Goal: Task Accomplishment & Management: Complete application form

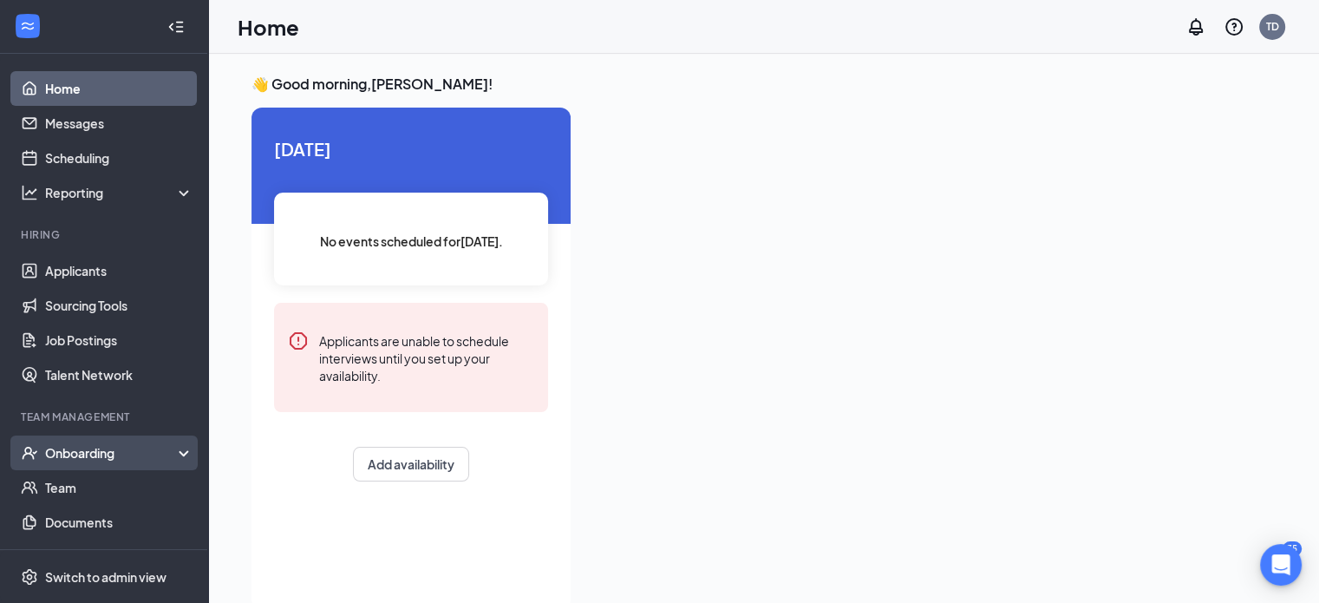
click at [50, 456] on div "Onboarding" at bounding box center [112, 452] width 134 height 17
click at [62, 499] on link "Overview" at bounding box center [119, 487] width 148 height 35
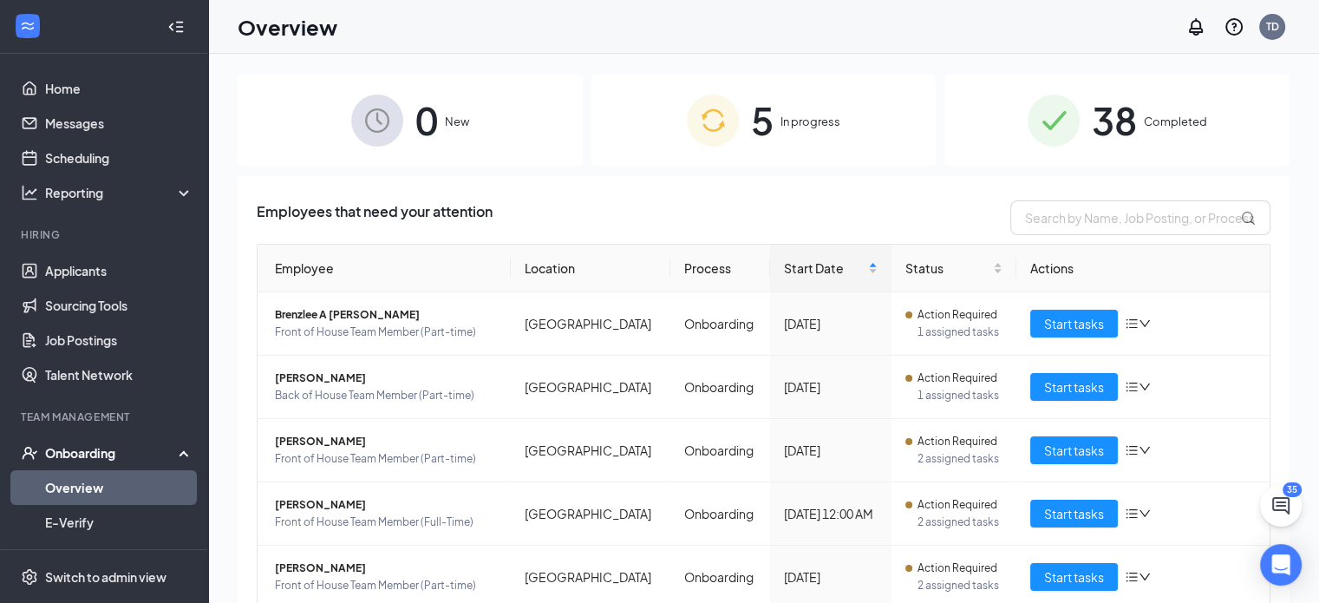
click at [751, 144] on span "5" at bounding box center [762, 120] width 23 height 60
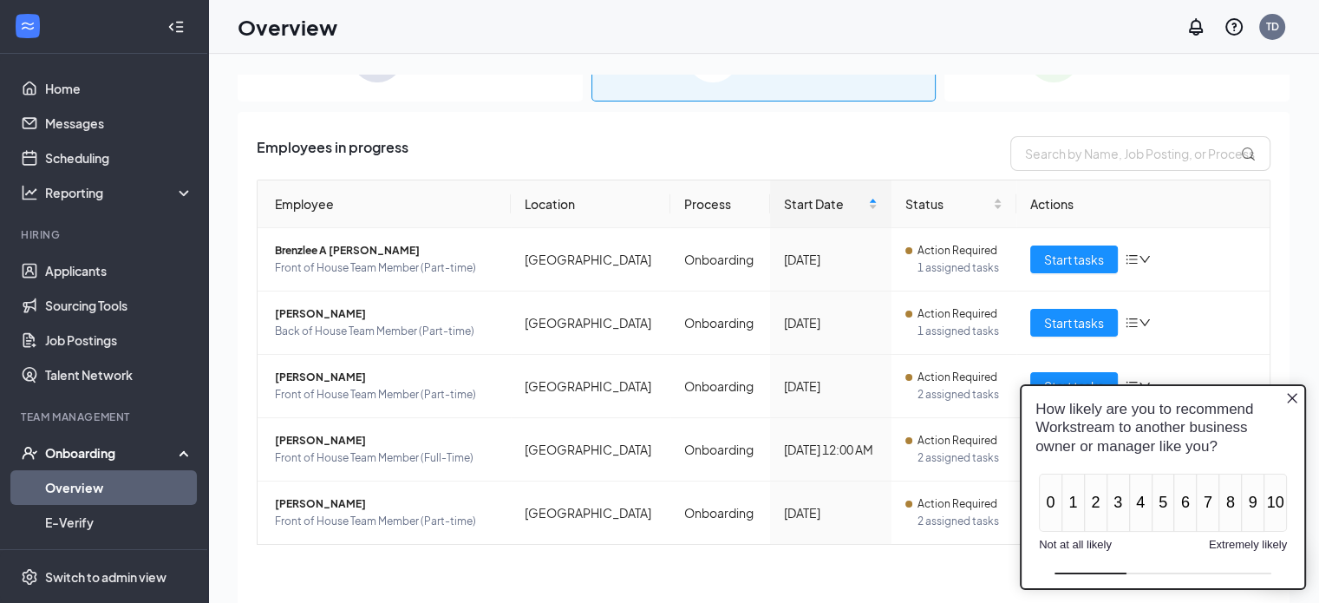
click at [1294, 396] on icon "Close button" at bounding box center [1293, 397] width 14 height 14
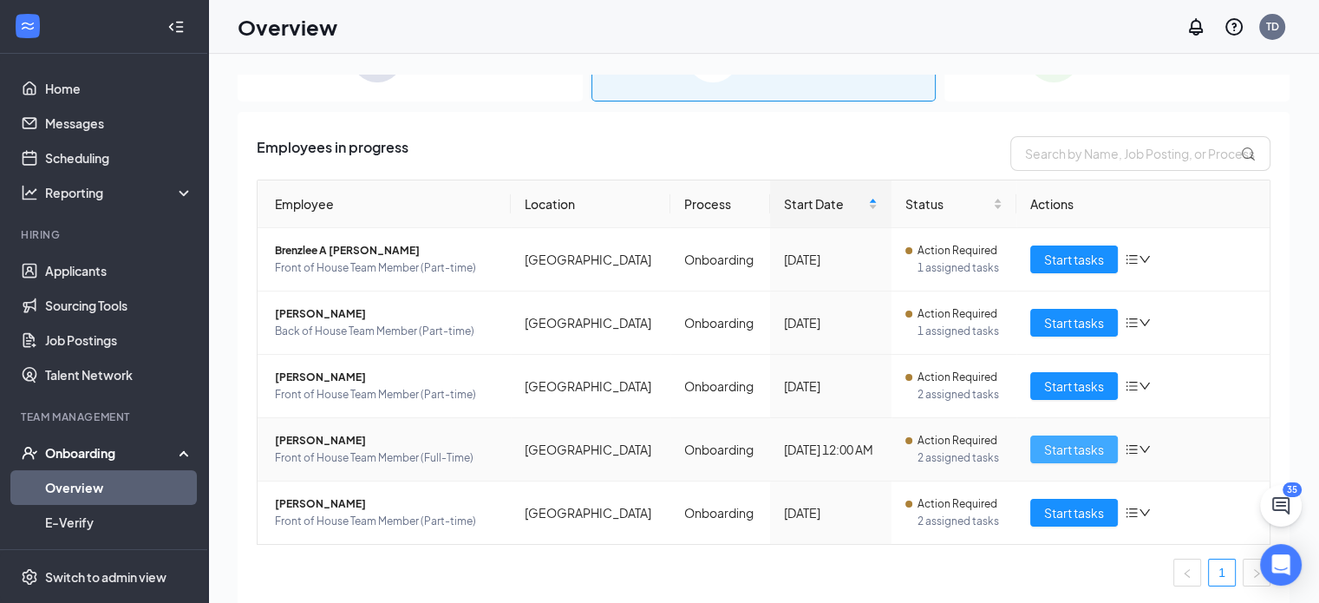
click at [1050, 442] on span "Start tasks" at bounding box center [1074, 449] width 60 height 19
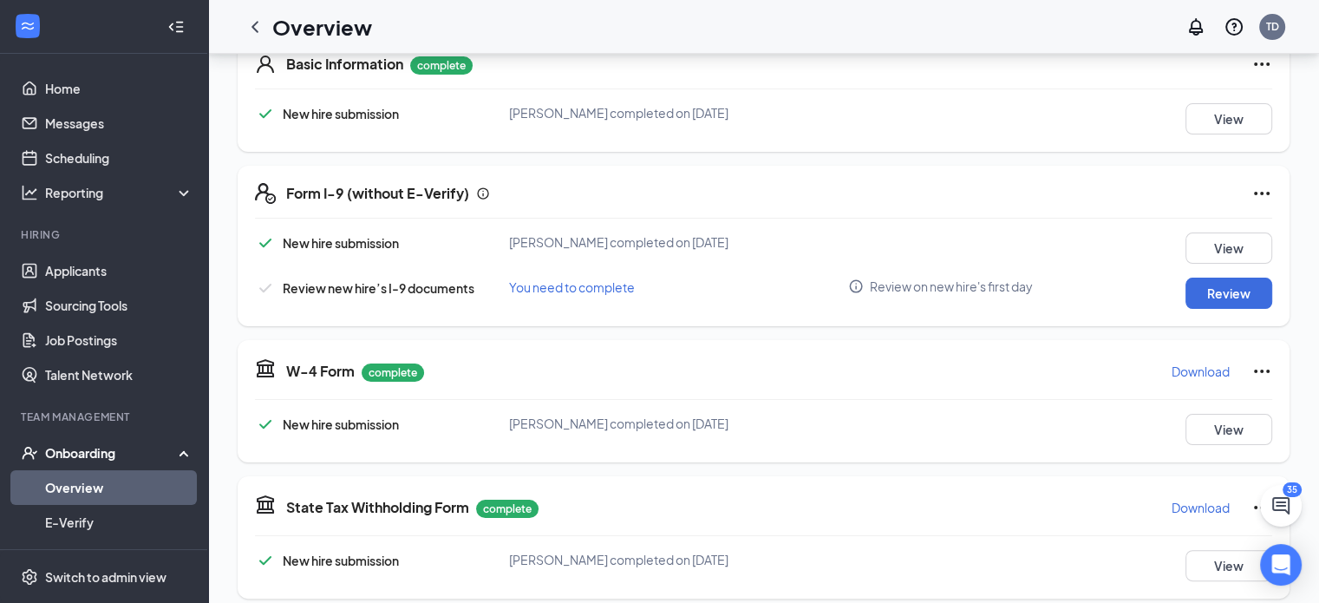
scroll to position [288, 0]
click at [1203, 295] on button "Review" at bounding box center [1229, 292] width 87 height 31
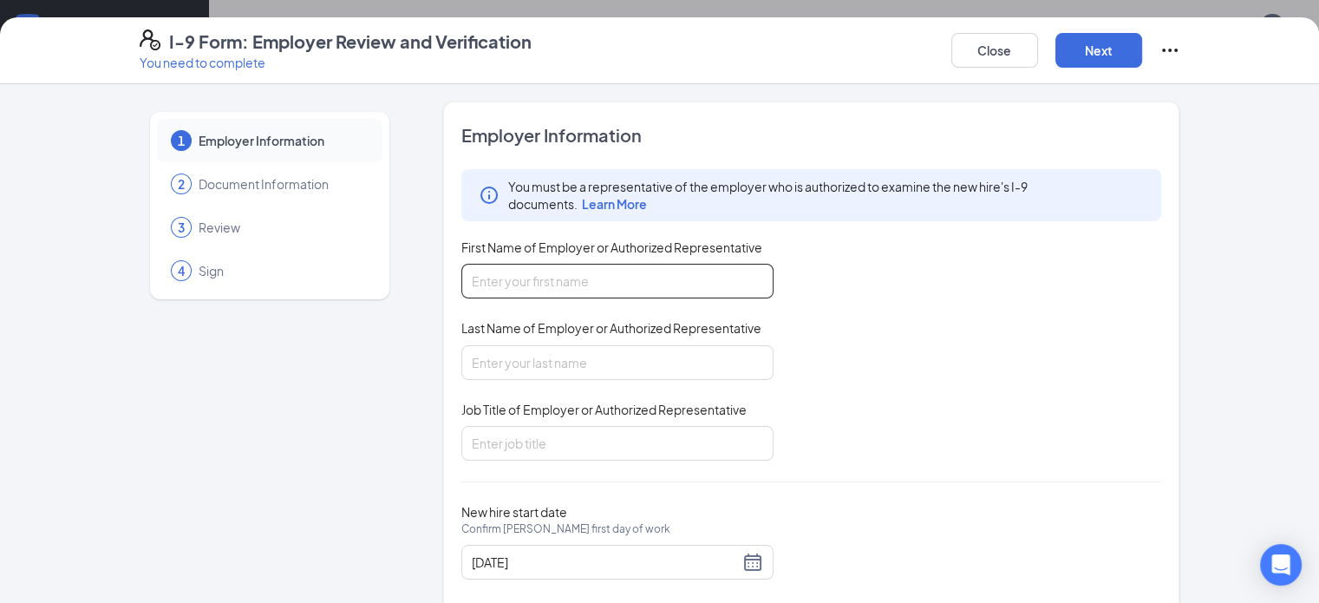
click at [461, 282] on input "First Name of Employer or Authorized Representative" at bounding box center [617, 281] width 312 height 35
type input "[PERSON_NAME]"
click at [528, 350] on input "Last Name of Employer or Authorized Representative" at bounding box center [617, 362] width 312 height 35
type input "Duwelius"
click at [540, 445] on input "Job Title of Employer or Authorized Representative" at bounding box center [617, 443] width 312 height 35
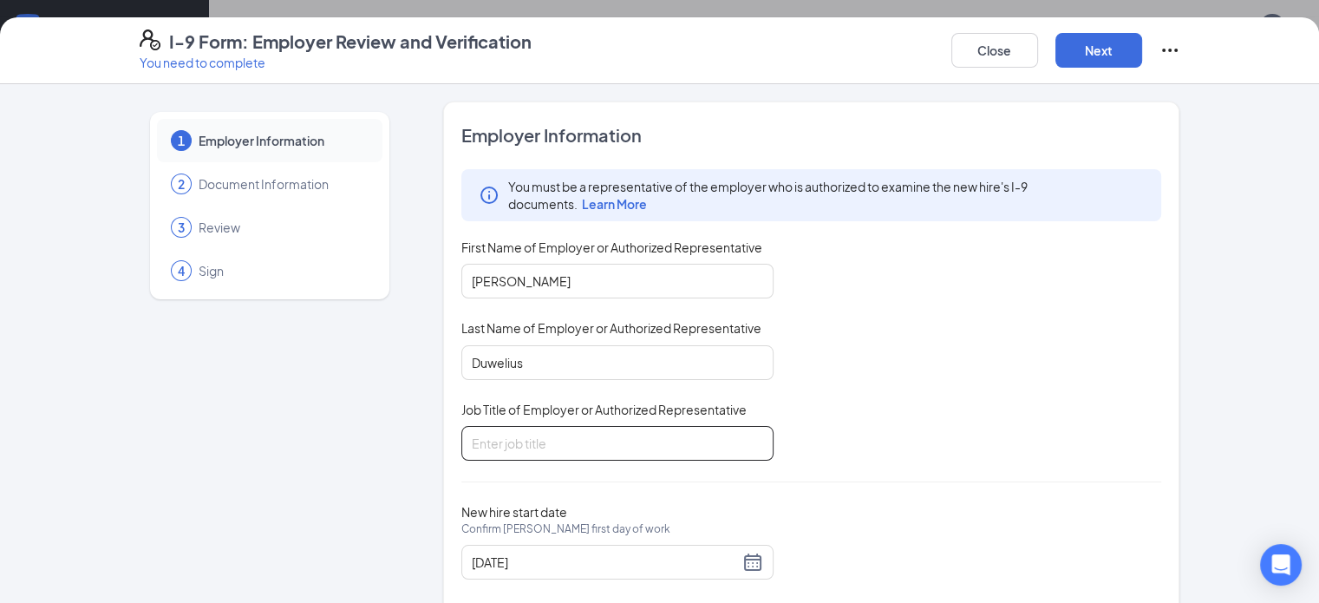
type input "Training Director"
click at [1142, 57] on button "Next" at bounding box center [1099, 50] width 87 height 35
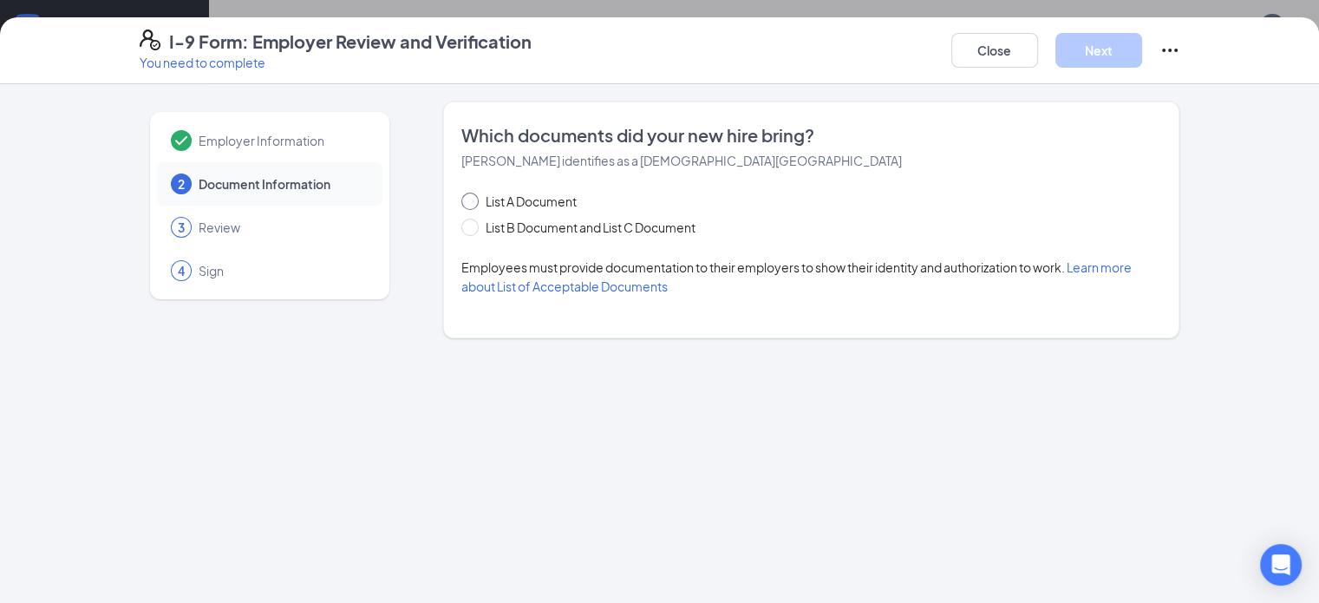
click at [461, 198] on input "List A Document" at bounding box center [467, 199] width 12 height 12
radio input "true"
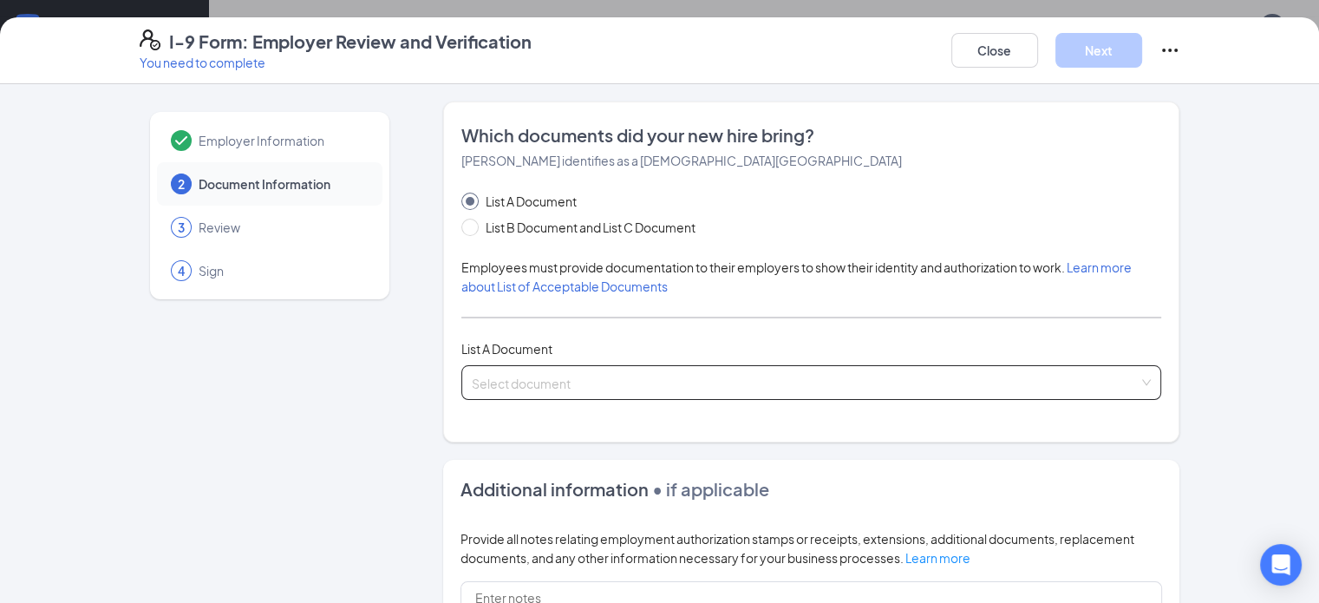
click at [508, 382] on input "search" at bounding box center [806, 379] width 668 height 26
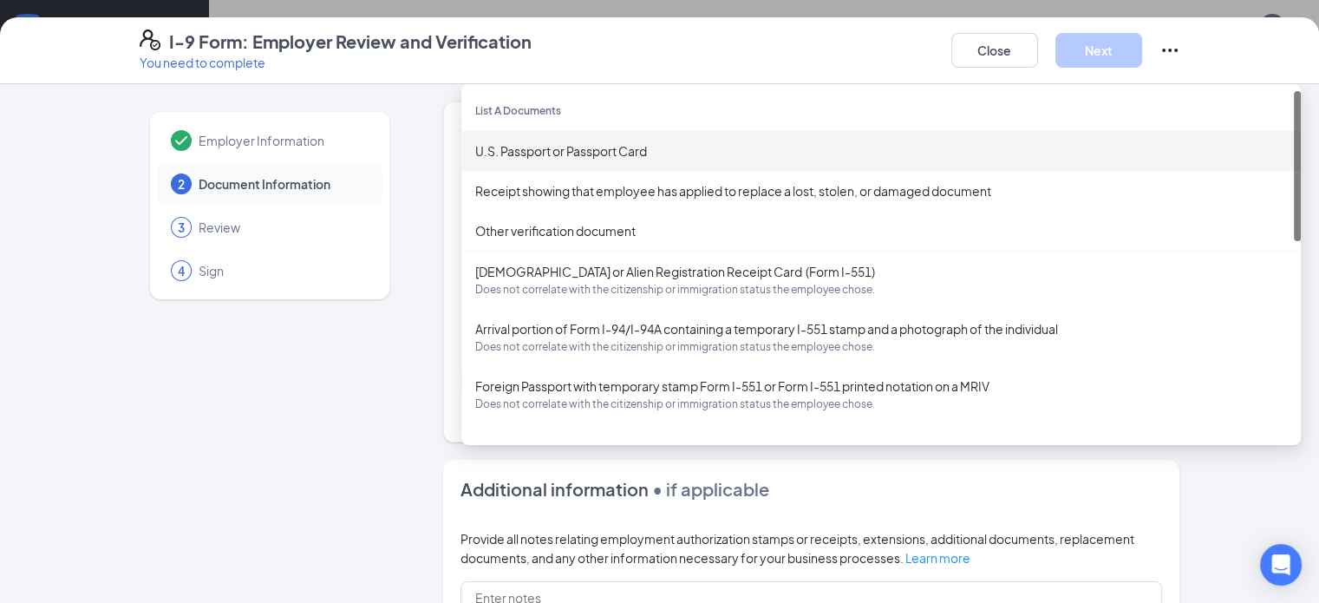
click at [475, 143] on div "U.S. Passport or Passport Card" at bounding box center [881, 150] width 812 height 19
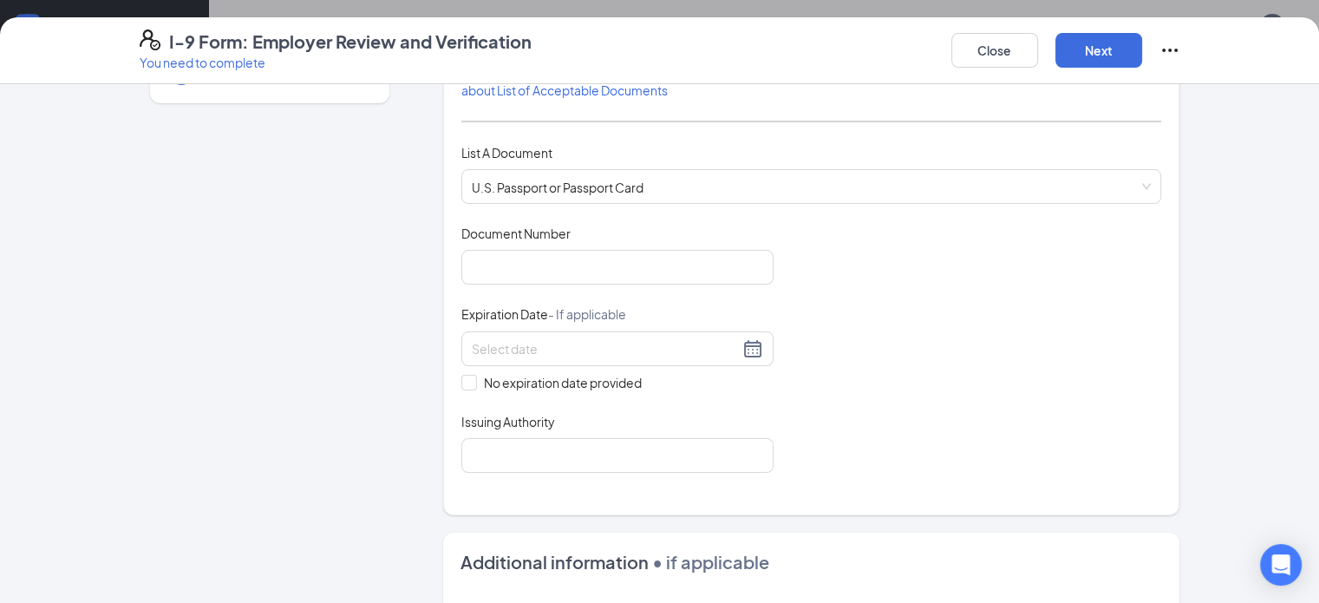
scroll to position [206, 0]
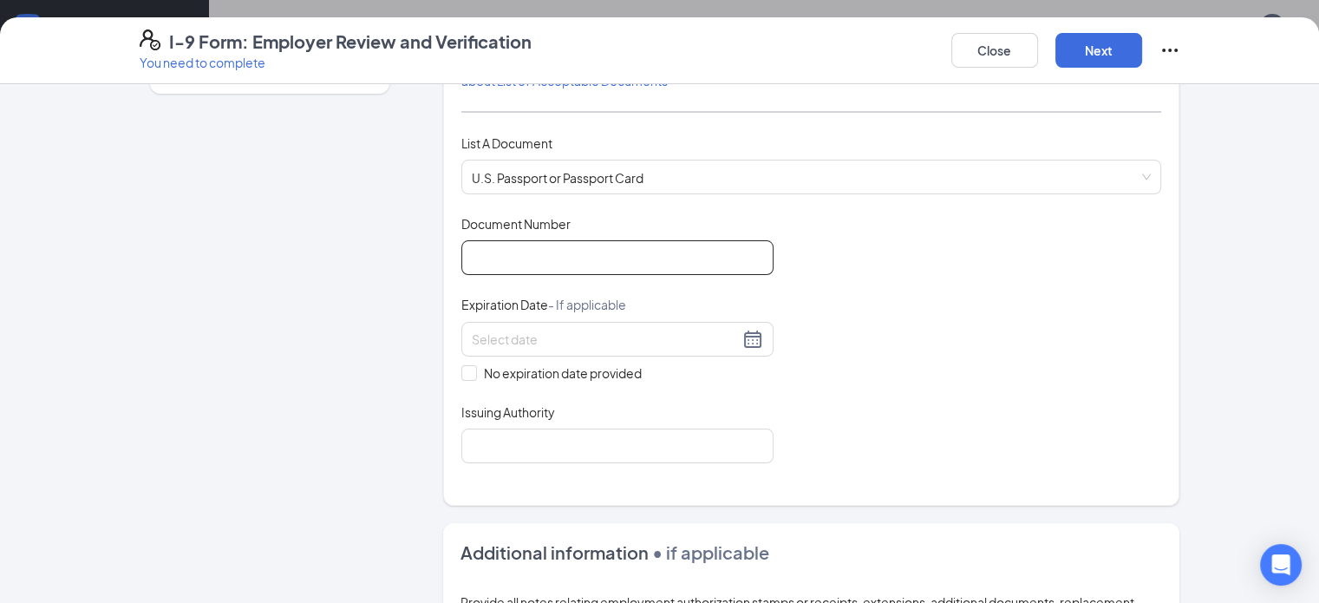
click at [588, 249] on input "Document Number" at bounding box center [617, 257] width 312 height 35
type input "41291193"
click at [942, 395] on div "Document Title U.S. Passport or Passport Card Document Number [PASSPORT] Expira…" at bounding box center [811, 339] width 701 height 248
click at [710, 343] on div at bounding box center [617, 339] width 291 height 21
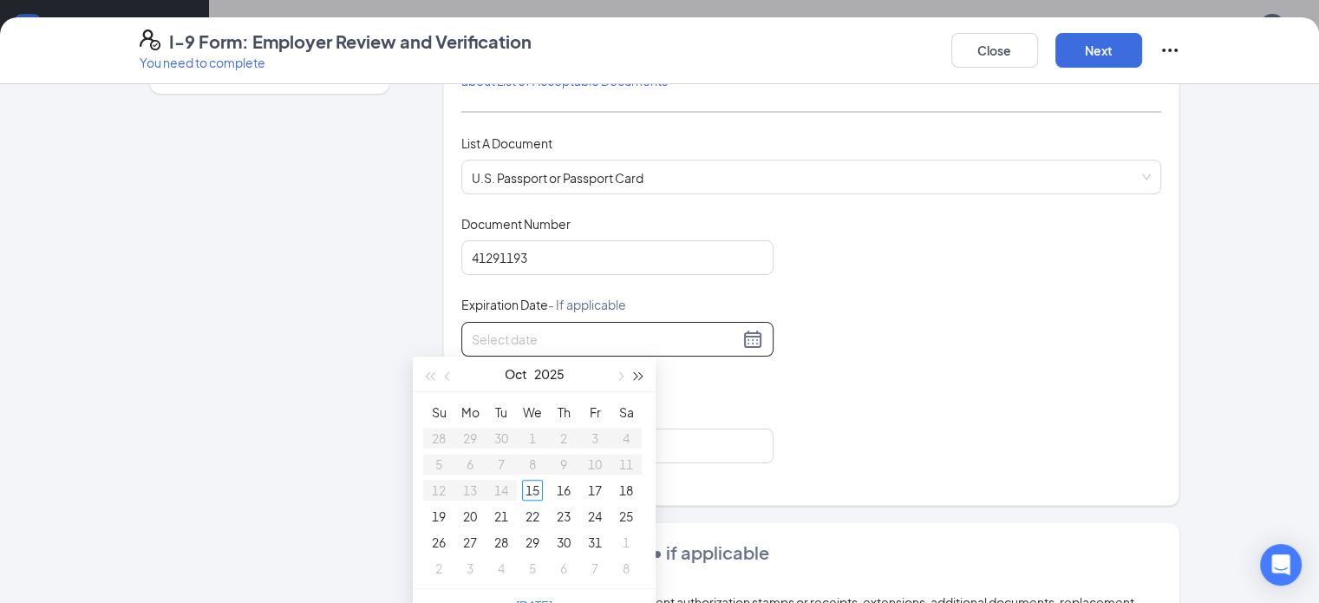
click at [636, 379] on button "button" at bounding box center [639, 374] width 19 height 35
click at [637, 379] on button "button" at bounding box center [639, 374] width 19 height 35
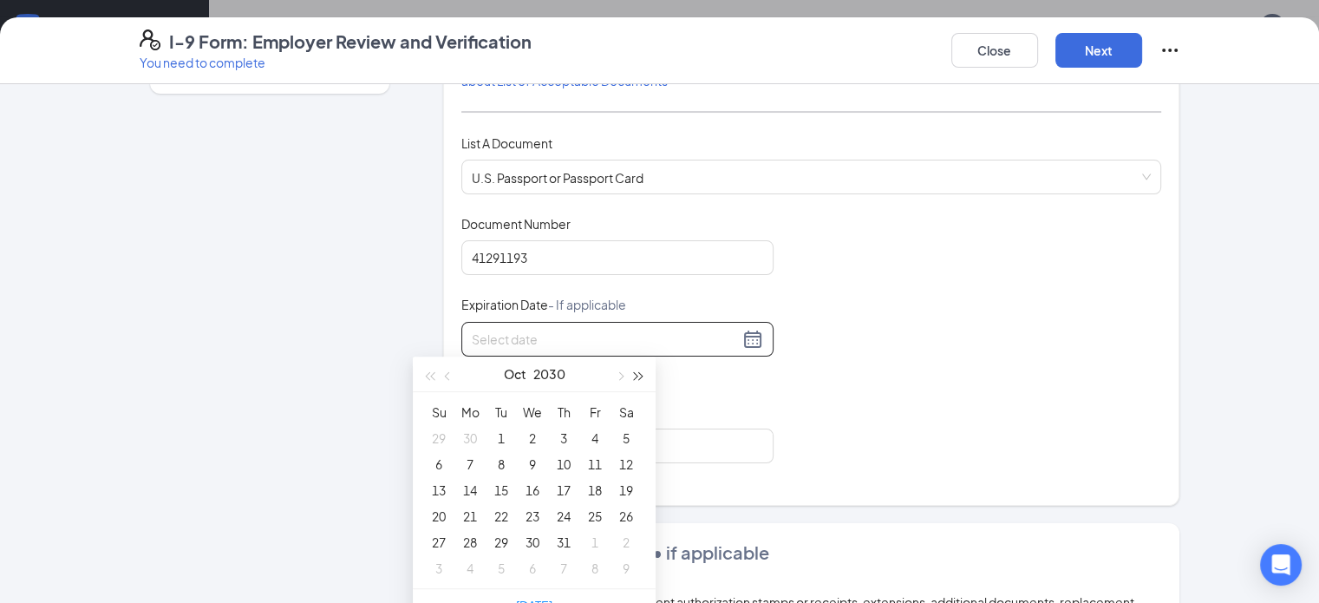
click at [637, 379] on button "button" at bounding box center [639, 374] width 19 height 35
click at [448, 373] on span "button" at bounding box center [449, 376] width 9 height 9
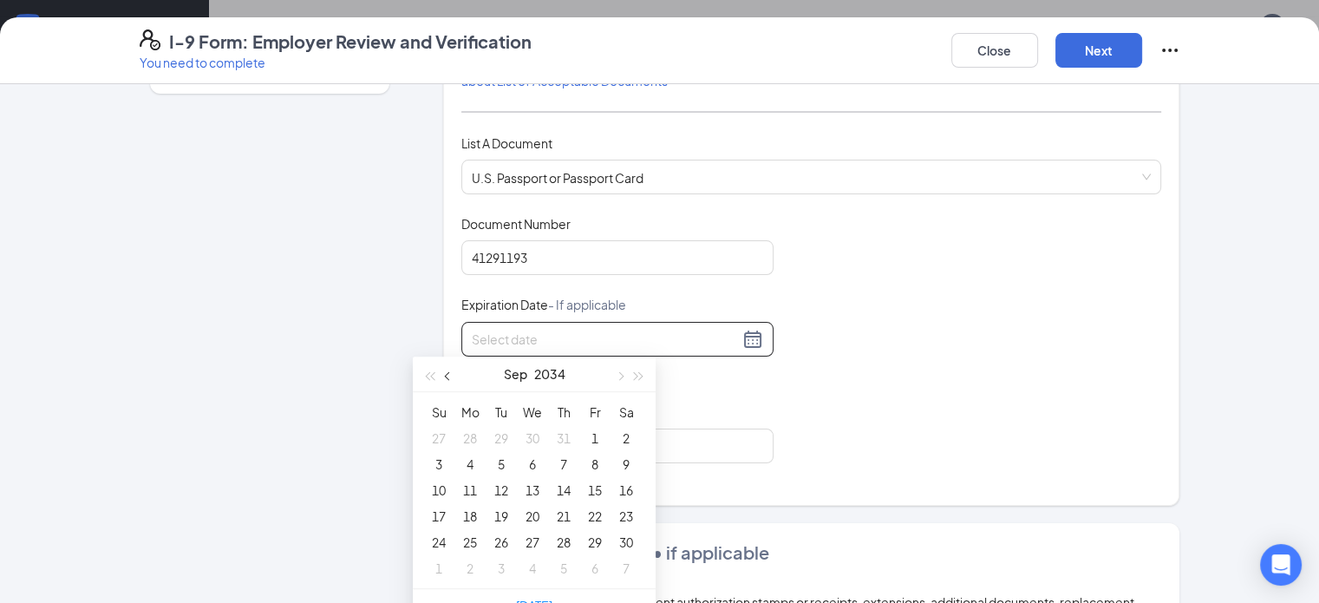
click at [448, 373] on span "button" at bounding box center [449, 376] width 9 height 9
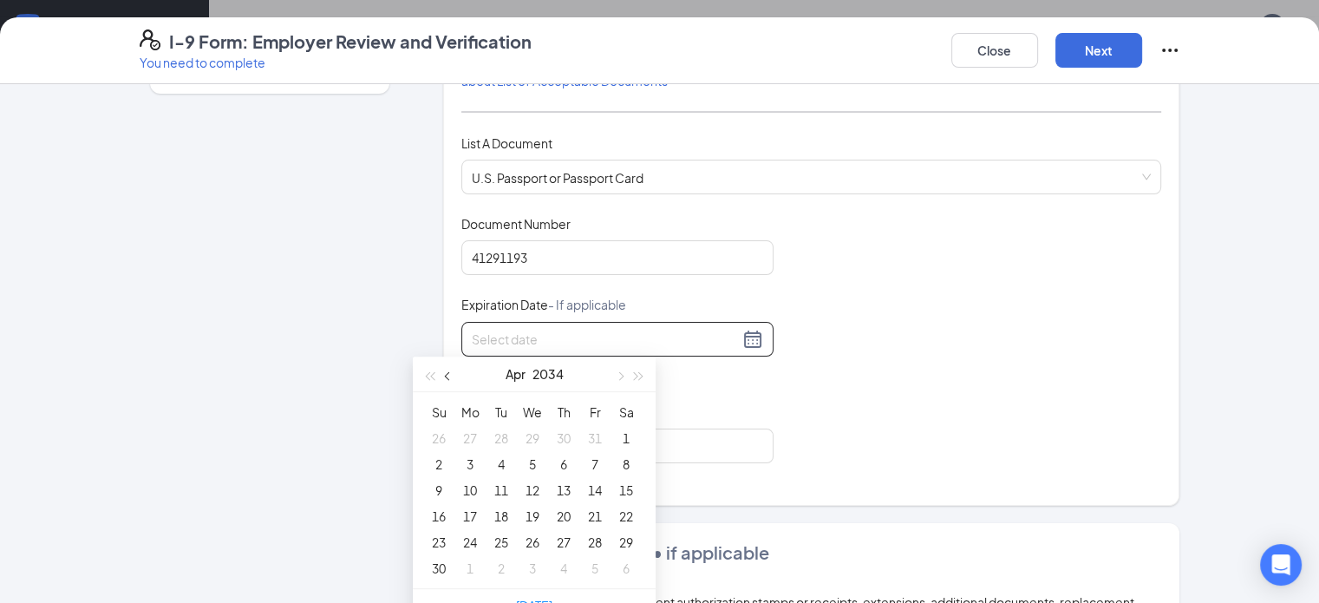
click at [448, 373] on span "button" at bounding box center [449, 376] width 9 height 9
click at [618, 374] on span "button" at bounding box center [619, 376] width 9 height 9
type input "[DATE]"
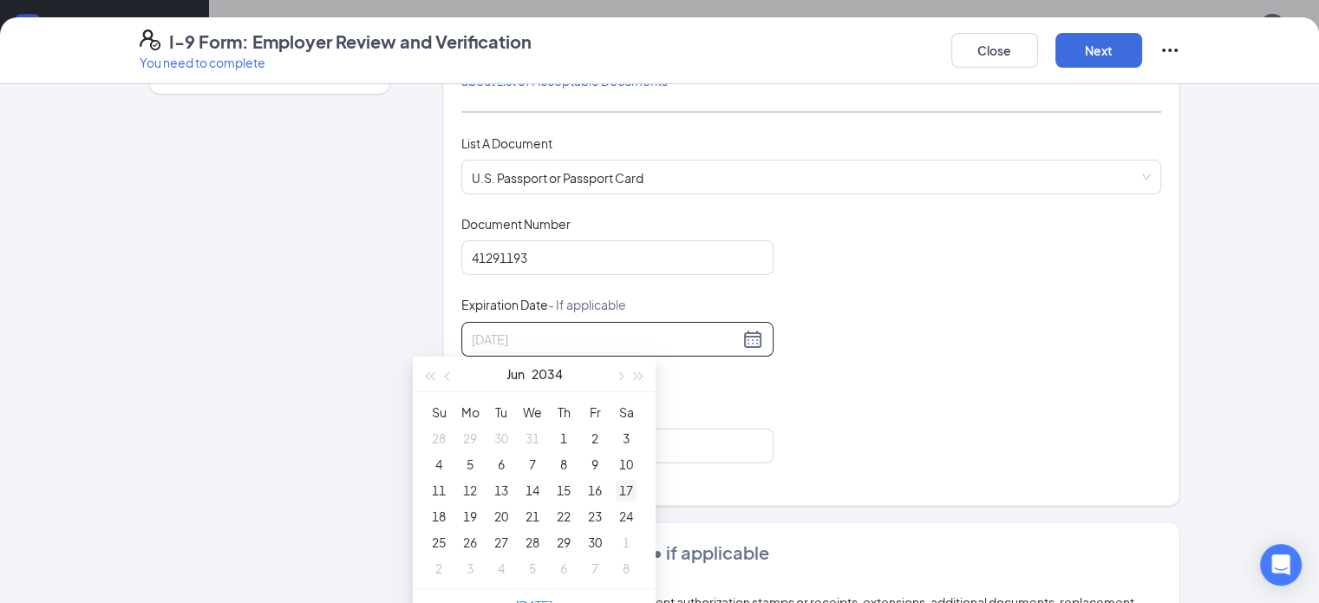
click at [626, 485] on div "17" at bounding box center [626, 490] width 21 height 21
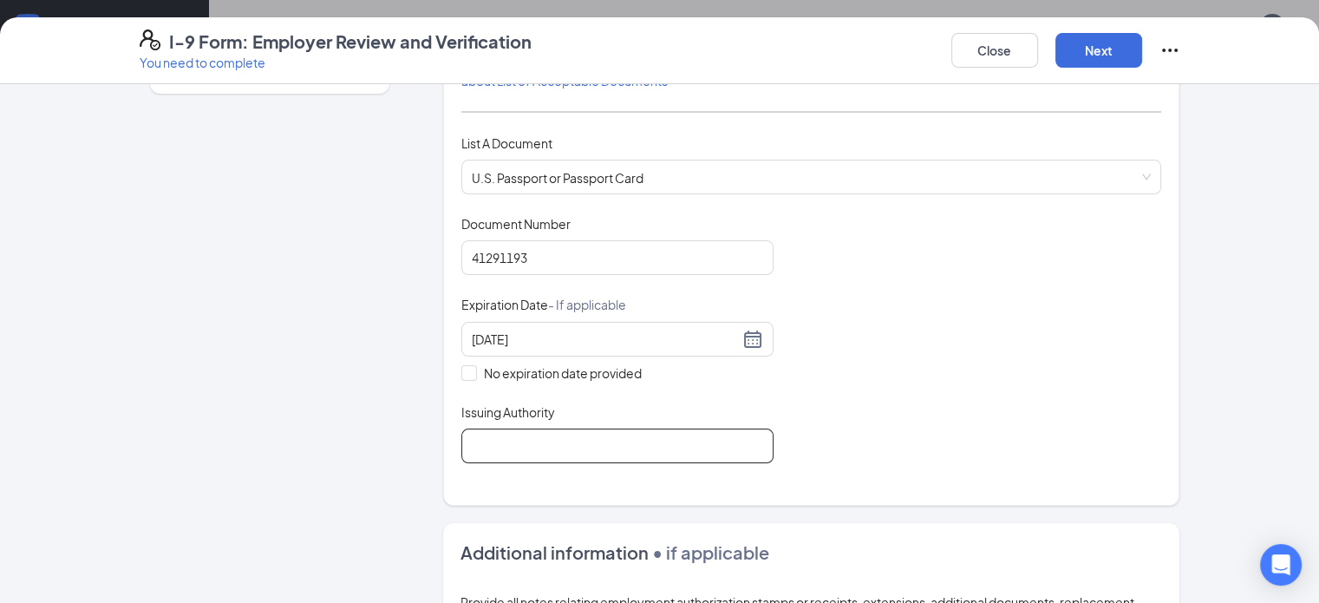
click at [500, 430] on input "Issuing Authority" at bounding box center [617, 446] width 312 height 35
type input "U. S. Department of State"
click at [1142, 46] on button "Next" at bounding box center [1099, 50] width 87 height 35
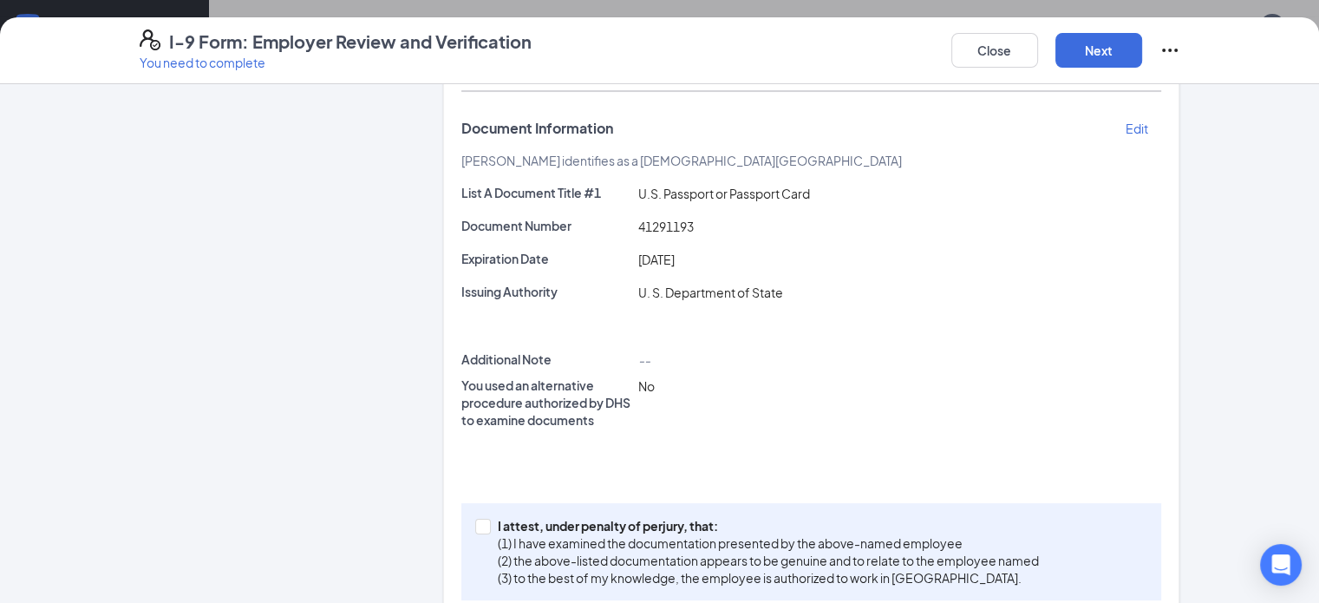
scroll to position [295, 0]
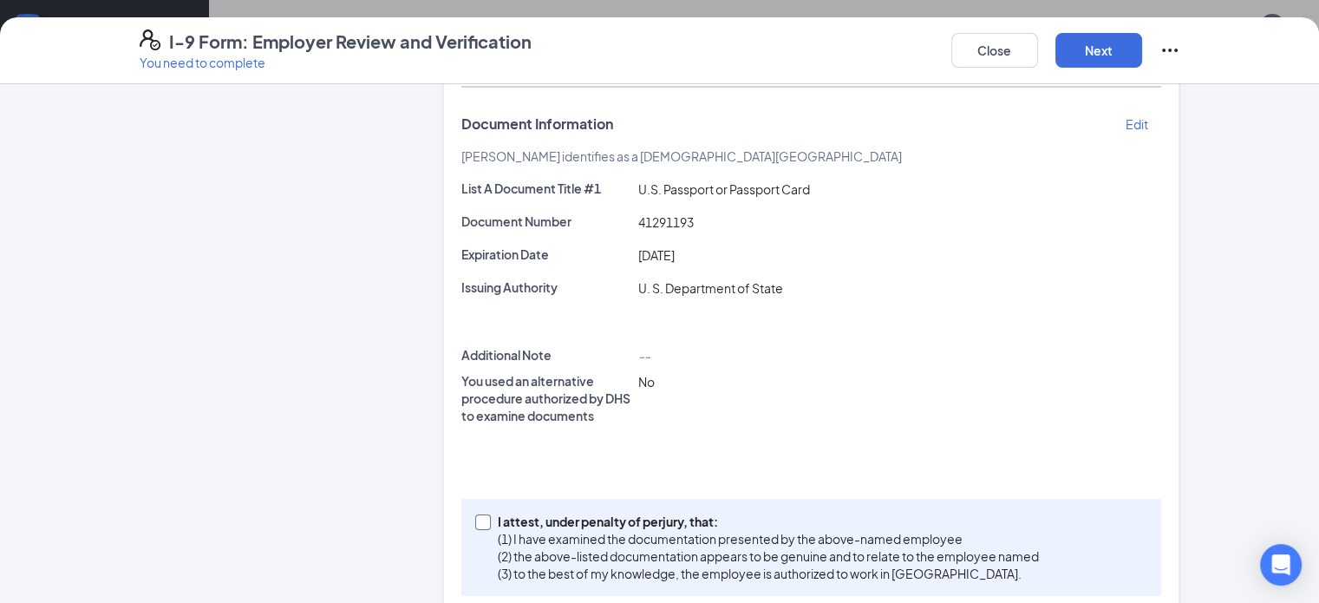
click at [475, 514] on input "I attest, under penalty of [PERSON_NAME], that: (1) I have examined the documen…" at bounding box center [481, 520] width 12 height 12
checkbox input "true"
click at [1142, 51] on button "Next" at bounding box center [1099, 50] width 87 height 35
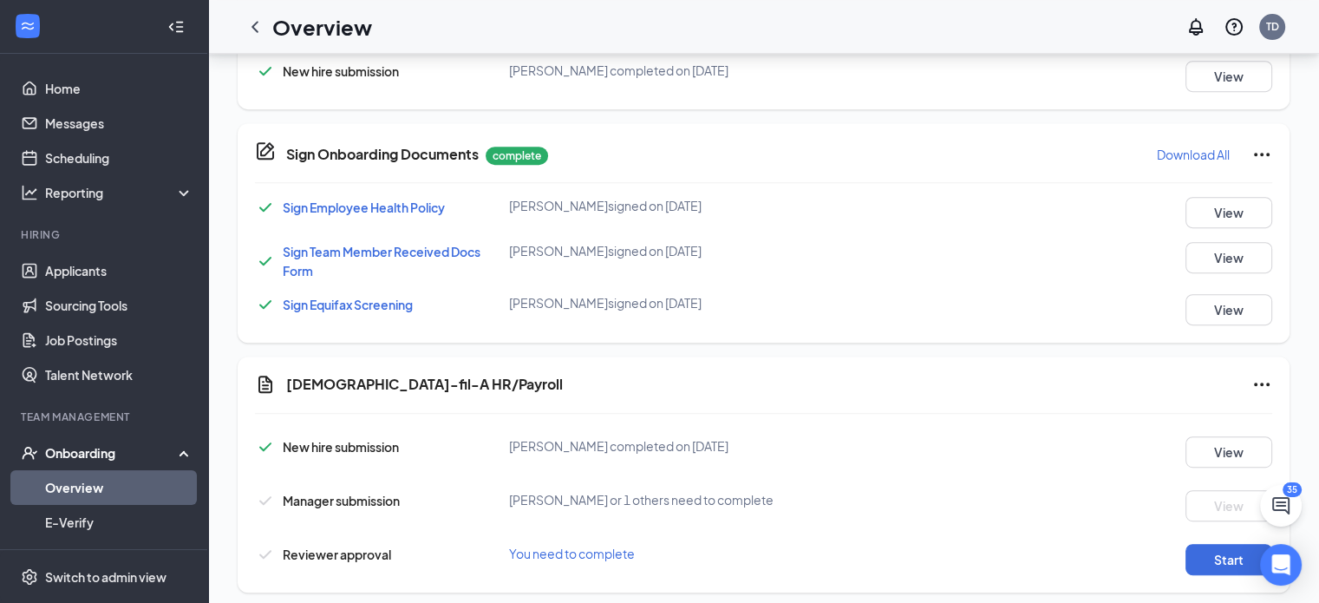
scroll to position [800, 0]
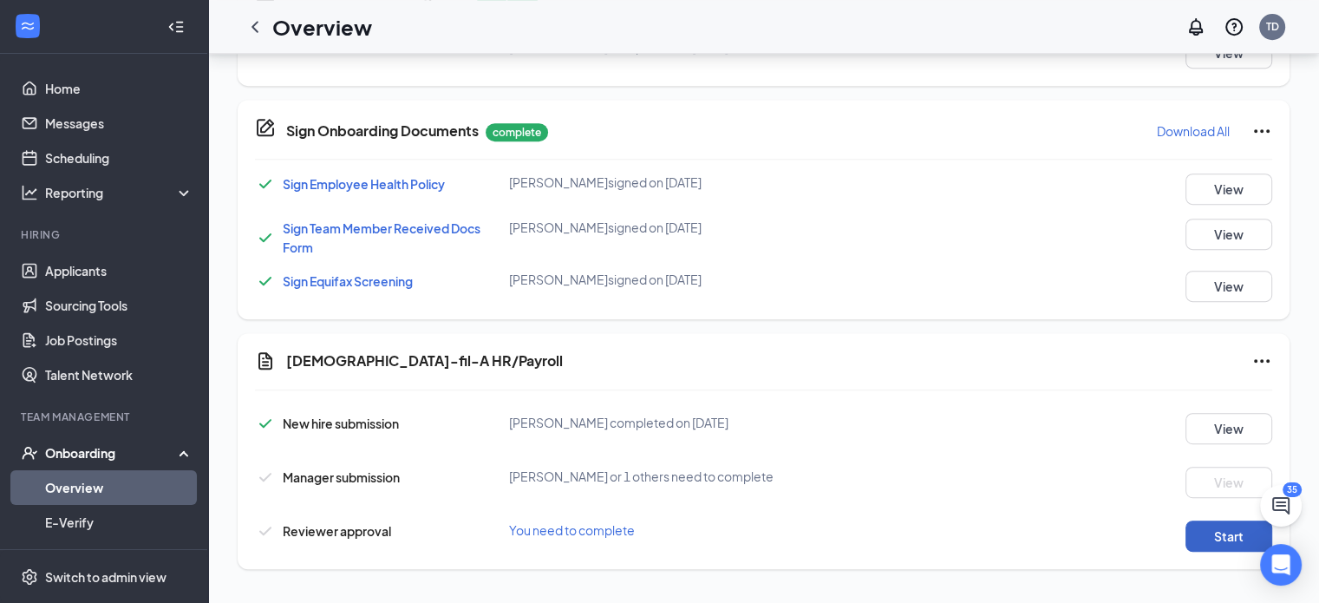
click at [1235, 539] on button "Start" at bounding box center [1229, 535] width 87 height 31
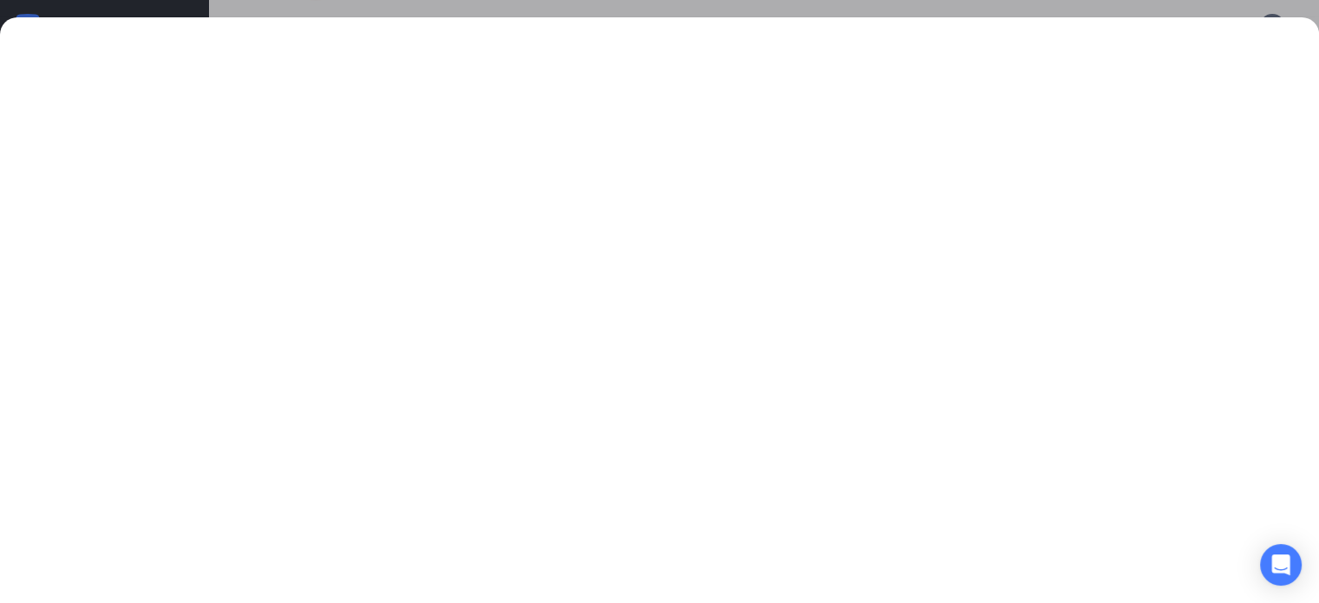
scroll to position [0, 0]
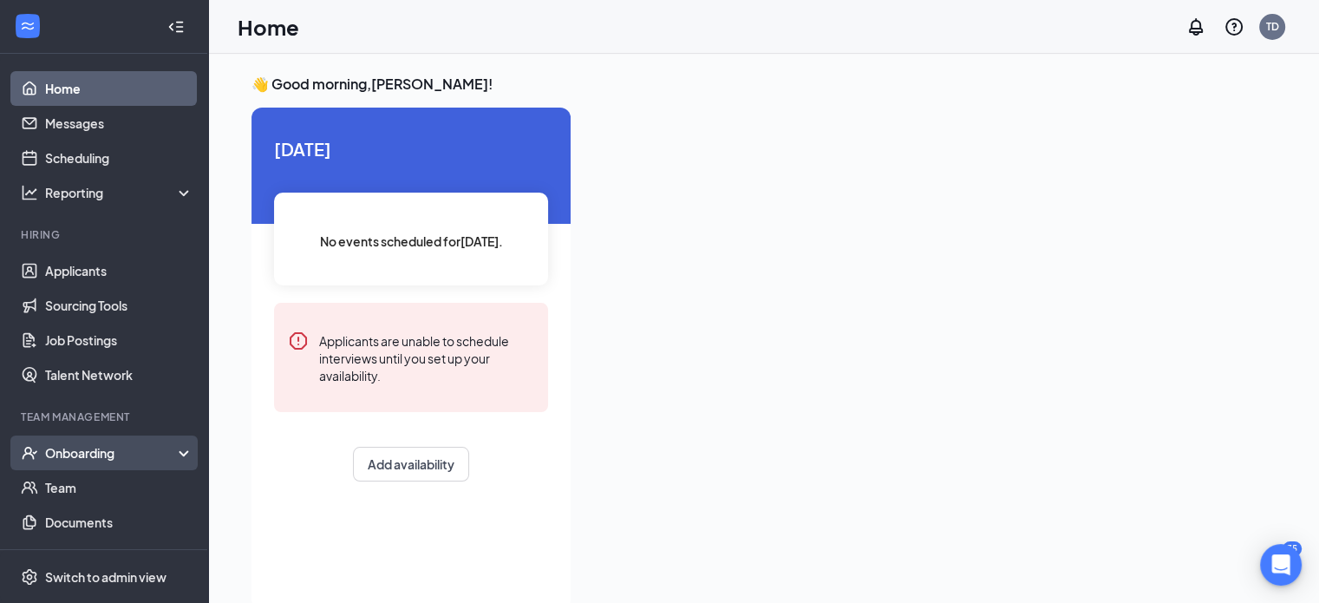
click at [59, 449] on div "Onboarding" at bounding box center [112, 452] width 134 height 17
click at [72, 488] on link "Overview" at bounding box center [119, 487] width 148 height 35
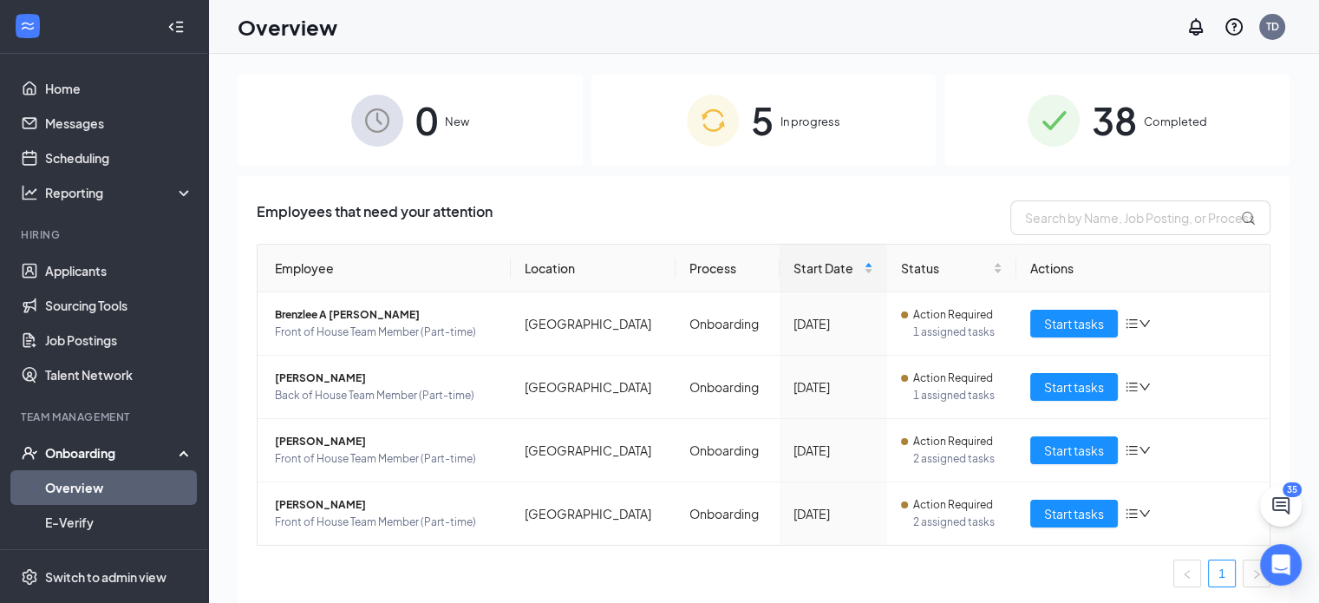
click at [701, 142] on img at bounding box center [713, 121] width 52 height 52
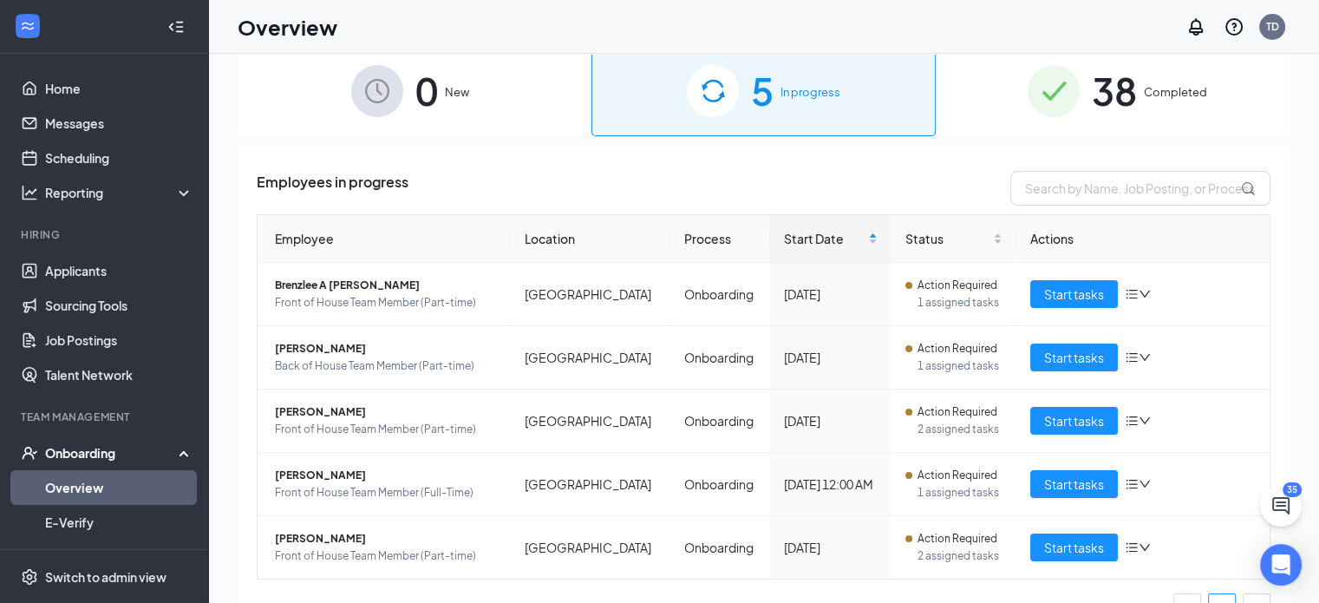
click at [1065, 110] on img at bounding box center [1054, 91] width 52 height 52
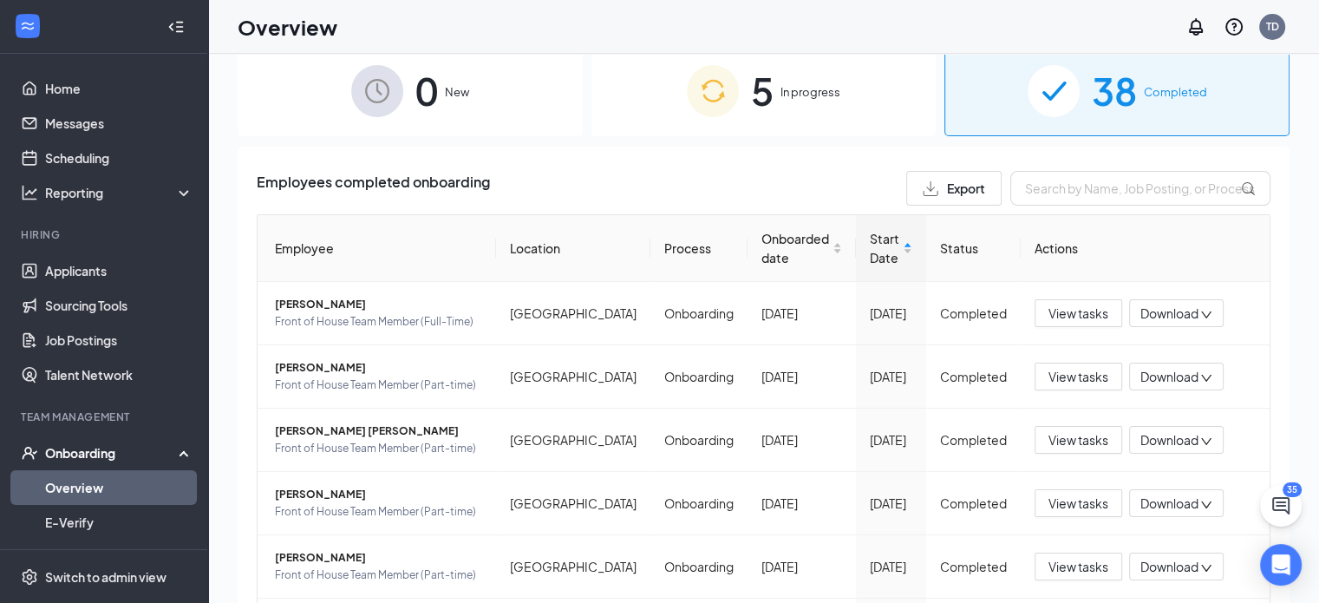
click at [845, 106] on div "5 In progress" at bounding box center [764, 90] width 345 height 91
